Goal: Task Accomplishment & Management: Use online tool/utility

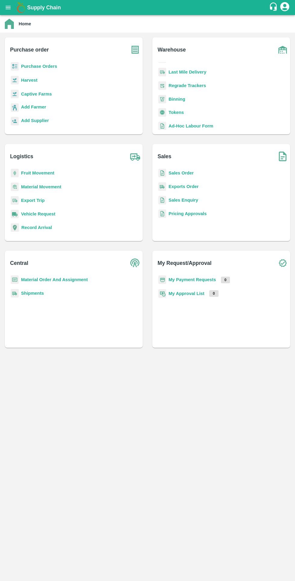
scroll to position [75, 0]
click at [179, 107] on b "Tokens" at bounding box center [176, 107] width 15 height 5
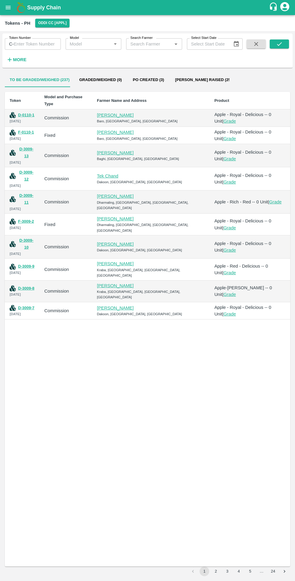
click at [29, 129] on button "F-0110-1" at bounding box center [26, 132] width 16 height 7
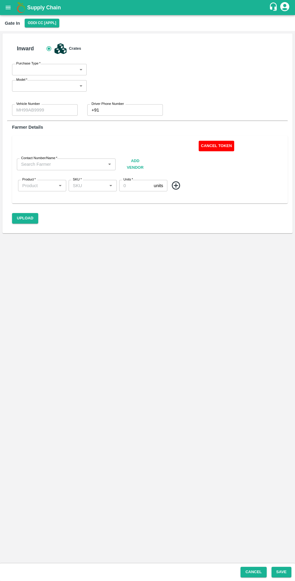
type input "Fixed"
type input "HP 26a 4114"
type input "0"
type input "[PERSON_NAME] -9418758597"
type input "Apple - Royal - Delicious"
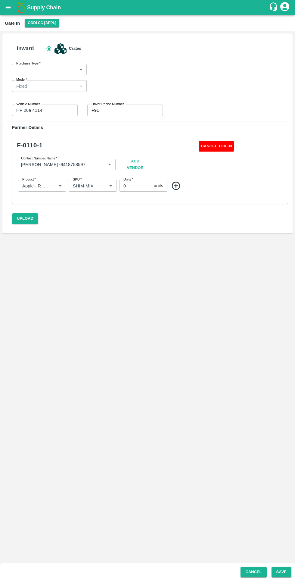
type input "SHIM-MIX"
click at [218, 149] on button "Cancel Token" at bounding box center [217, 146] width 36 height 11
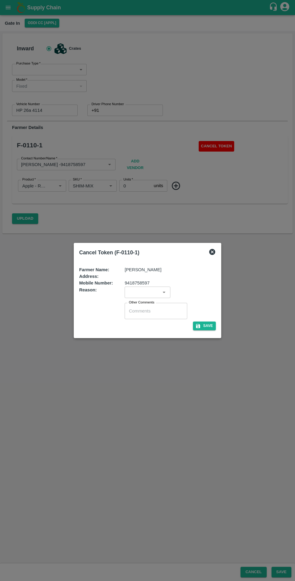
click at [144, 292] on input "input" at bounding box center [143, 292] width 32 height 8
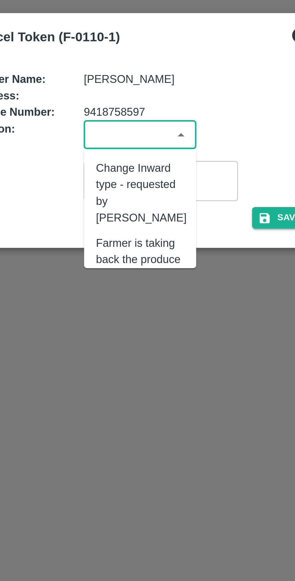
click at [156, 315] on div "Change Inward type - requested by [PERSON_NAME]" at bounding box center [148, 315] width 37 height 27
type input "Change Inward type - requested by [PERSON_NAME]"
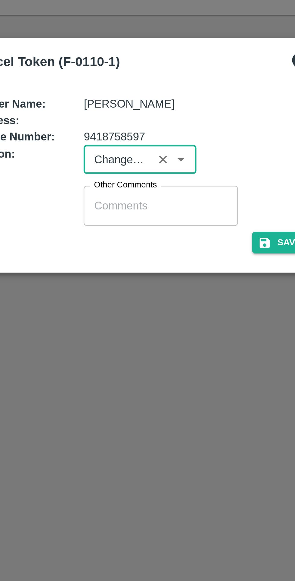
click at [201, 323] on button "Save" at bounding box center [204, 325] width 23 height 9
